Goal: Task Accomplishment & Management: Use online tool/utility

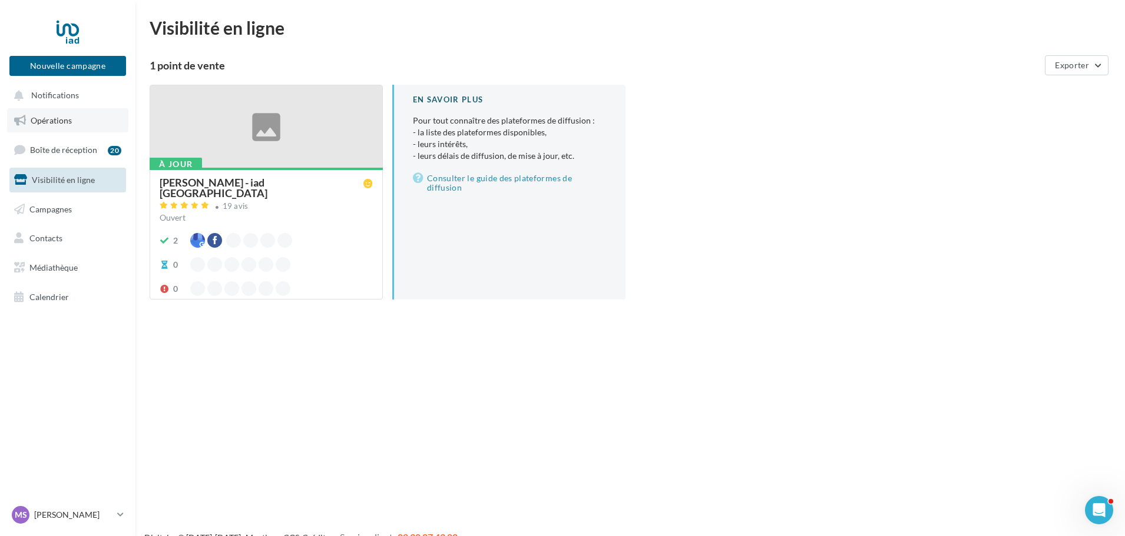
click at [74, 128] on link "Opérations" at bounding box center [67, 120] width 121 height 25
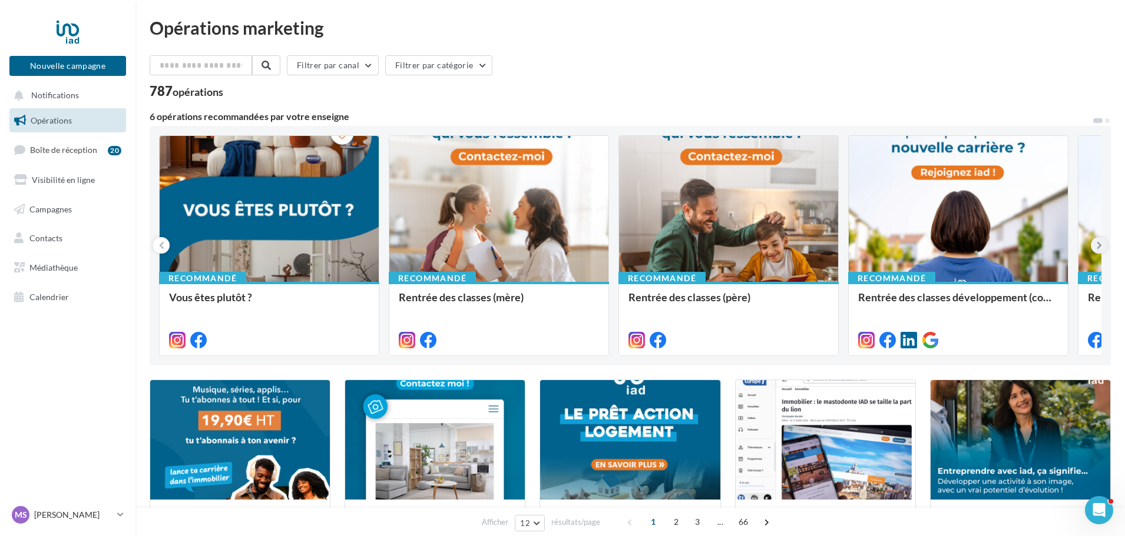
click at [1093, 244] on button at bounding box center [1099, 245] width 16 height 16
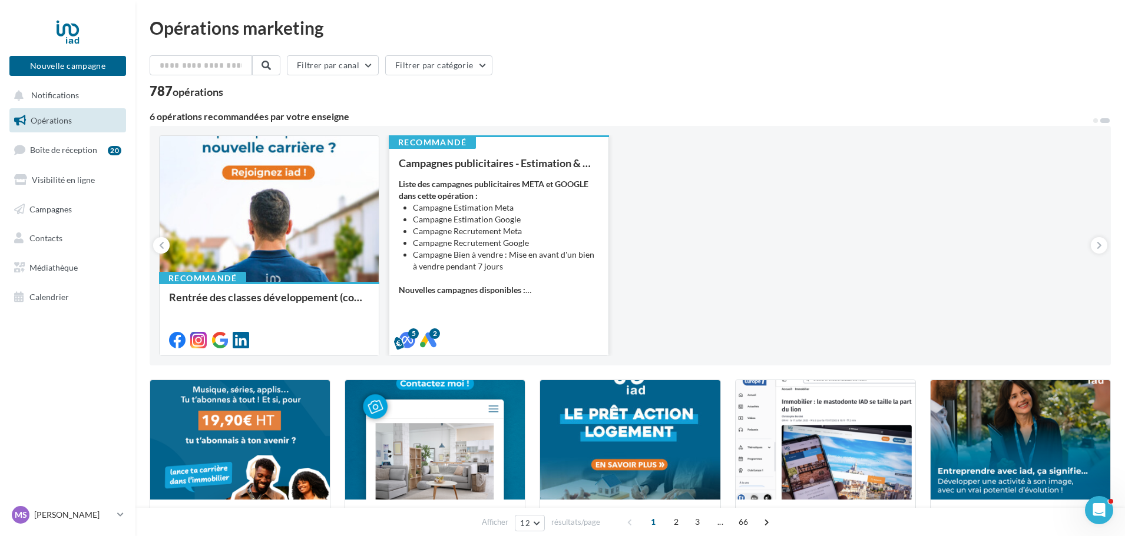
click at [532, 203] on li "Campagne Estimation Meta" at bounding box center [506, 208] width 186 height 12
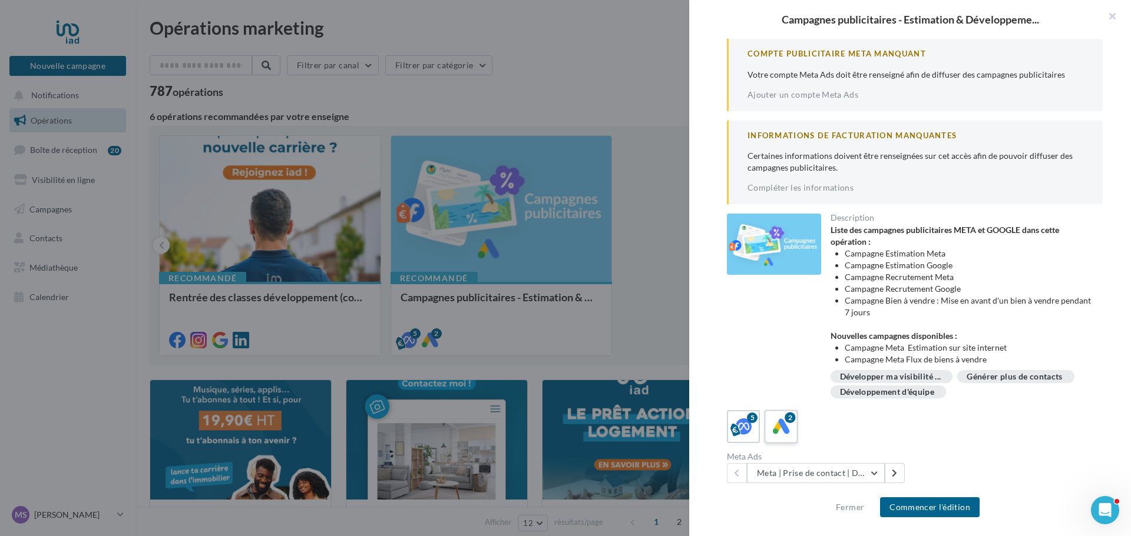
click at [778, 430] on icon at bounding box center [781, 427] width 17 height 17
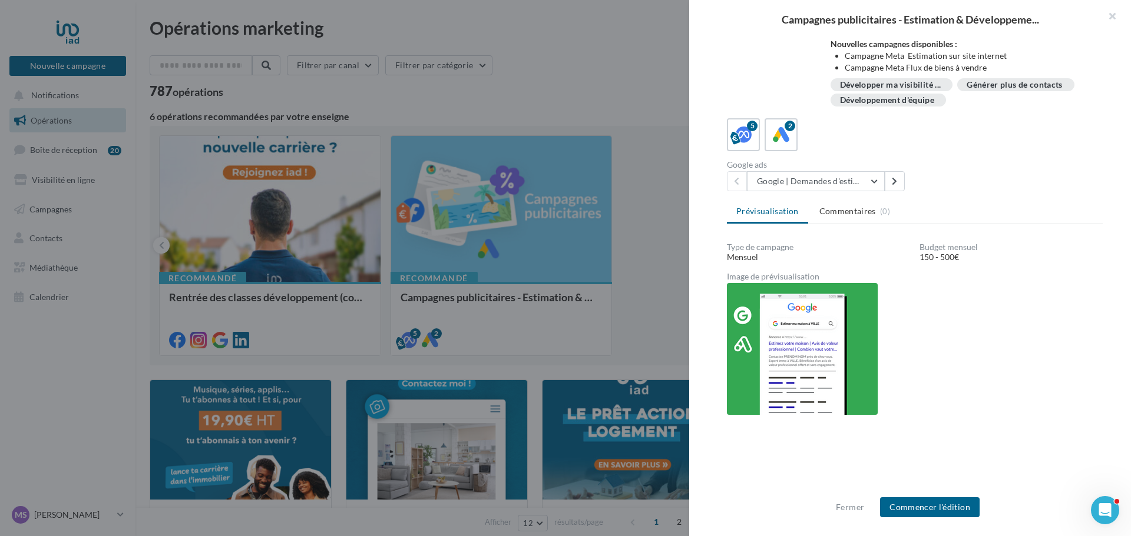
scroll to position [221, 0]
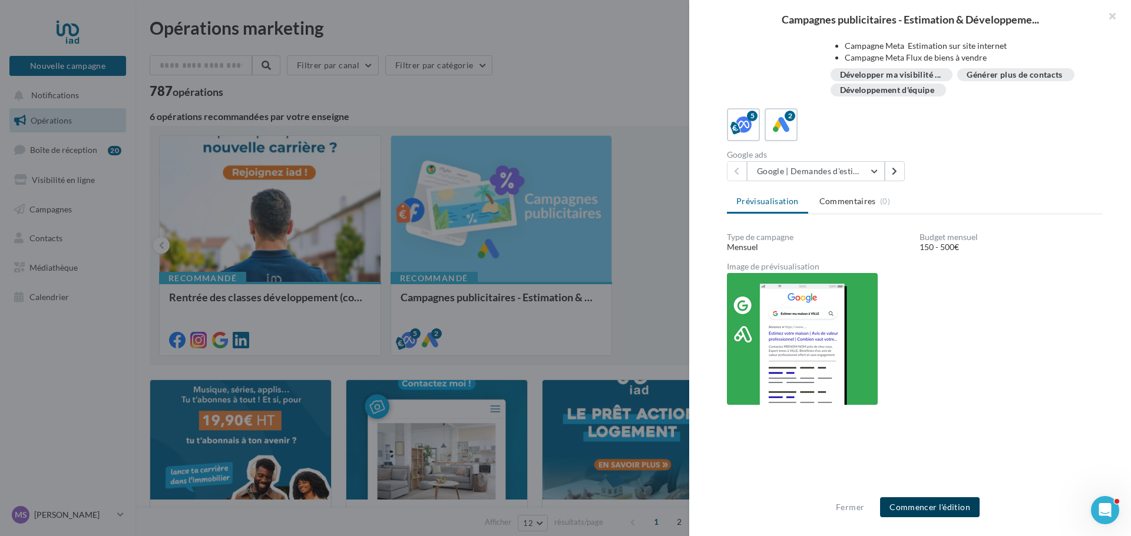
click at [948, 504] on button "Commencer l'édition" at bounding box center [930, 508] width 100 height 20
click at [637, 314] on div at bounding box center [565, 268] width 1131 height 536
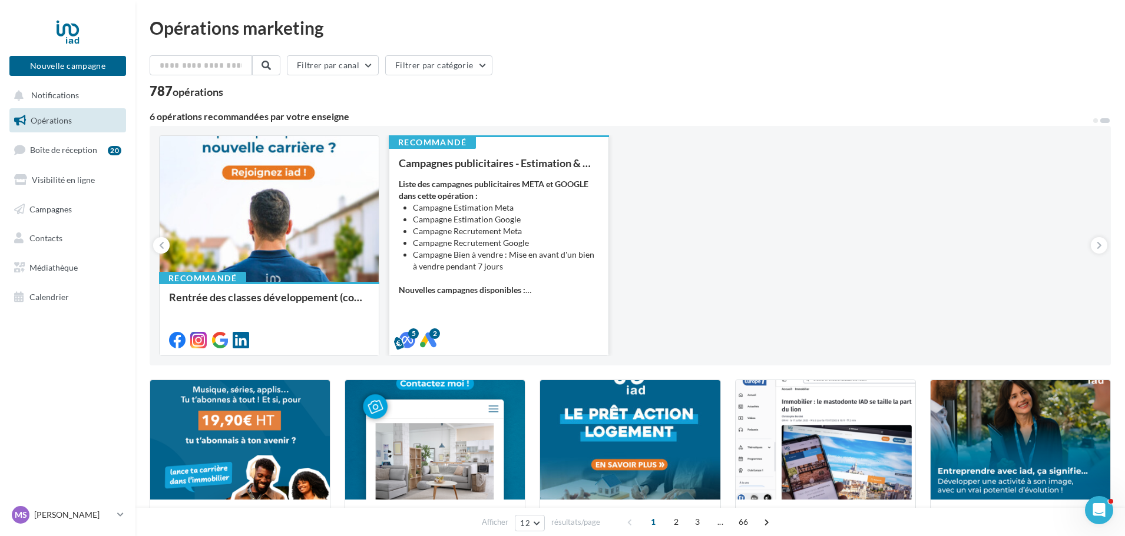
click at [504, 275] on div "Liste des campagnes publicitaires META et GOOGLE dans cette opération : Campagn…" at bounding box center [499, 237] width 200 height 118
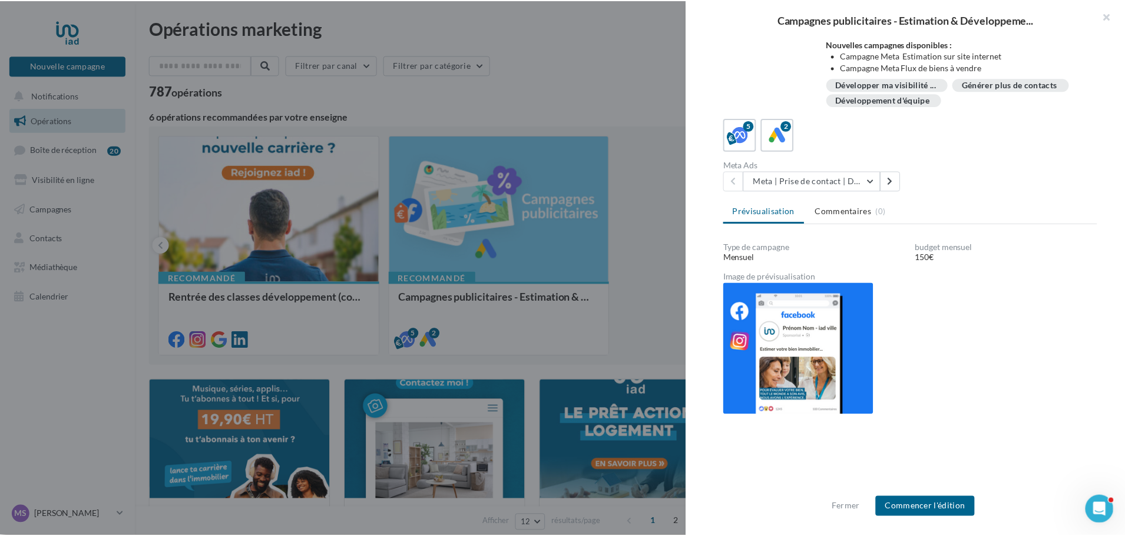
scroll to position [294, 0]
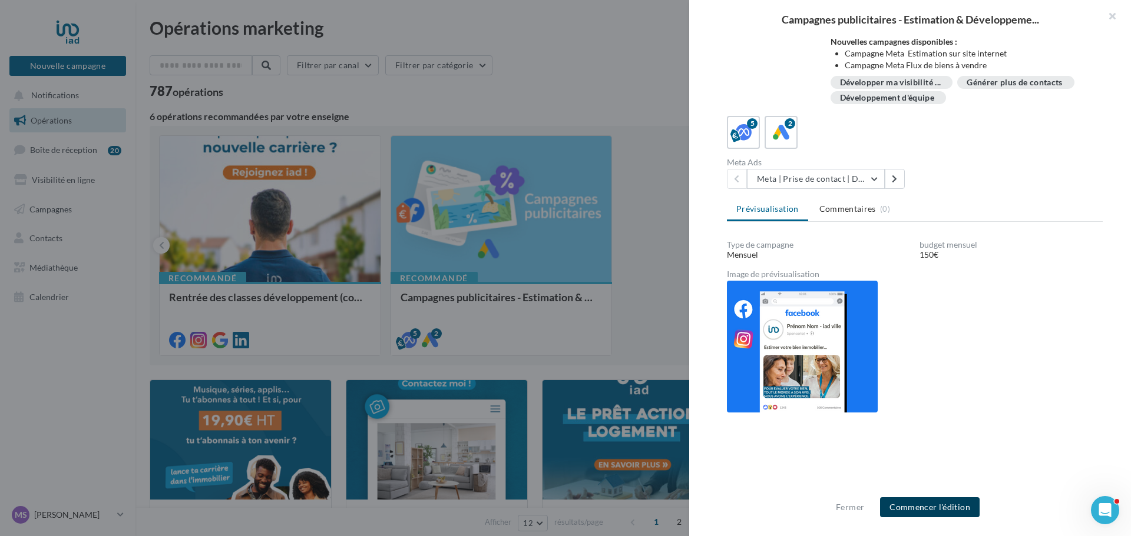
click at [946, 512] on button "Commencer l'édition" at bounding box center [930, 508] width 100 height 20
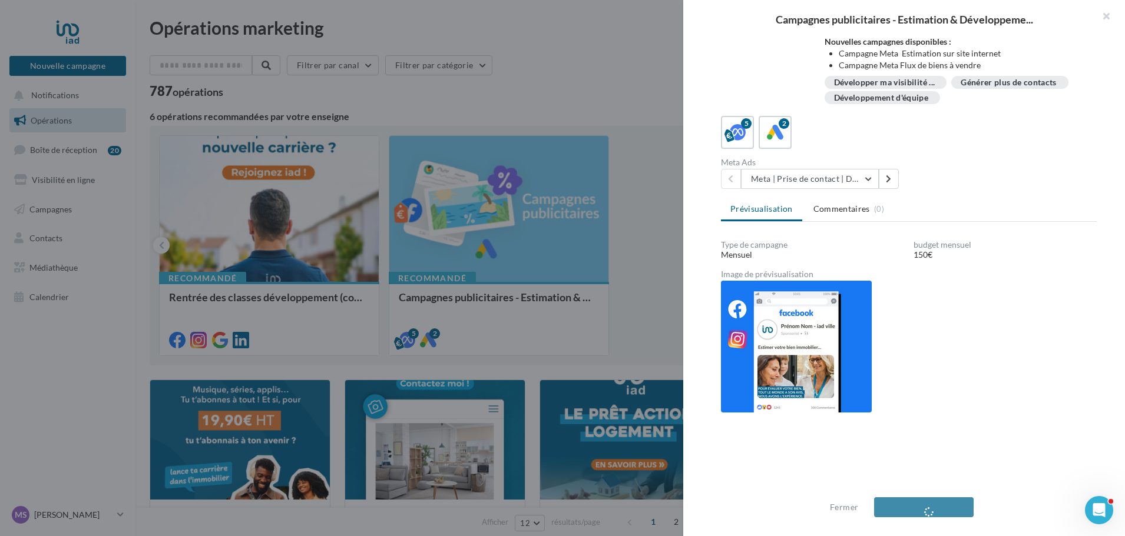
click at [648, 329] on div at bounding box center [562, 268] width 1125 height 536
